Goal: Find specific page/section: Find specific page/section

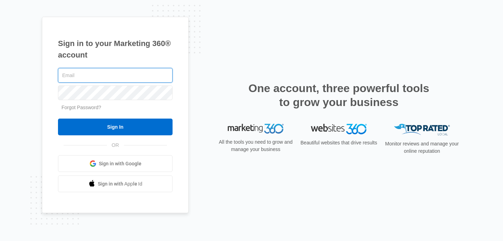
type input "Adib1290@gmail.com"
click at [58, 119] on input "Sign In" at bounding box center [115, 127] width 115 height 17
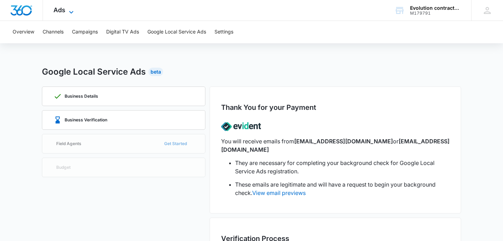
click at [61, 11] on span "Ads" at bounding box center [59, 9] width 12 height 7
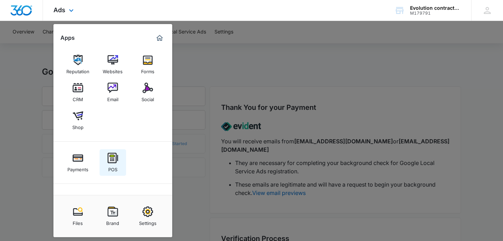
scroll to position [31, 0]
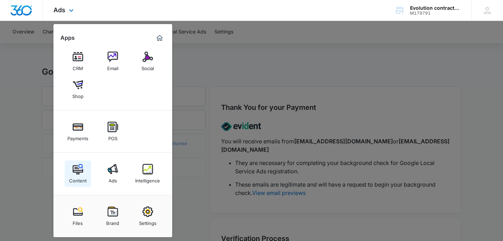
click at [83, 168] on link "Content" at bounding box center [78, 174] width 27 height 27
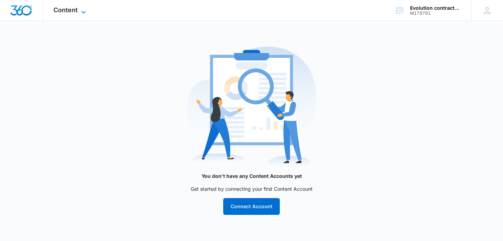
click at [75, 7] on span "Content" at bounding box center [65, 9] width 24 height 7
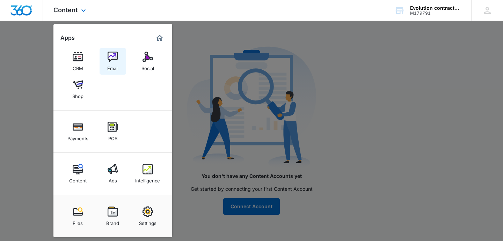
click at [114, 67] on div "Email" at bounding box center [112, 66] width 11 height 9
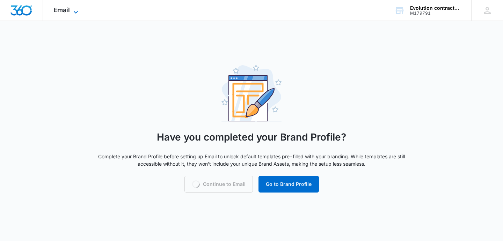
click at [59, 7] on span "Email" at bounding box center [61, 9] width 16 height 7
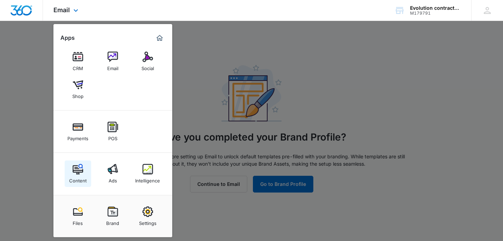
click at [79, 169] on img at bounding box center [78, 169] width 10 height 10
